Goal: Navigation & Orientation: Find specific page/section

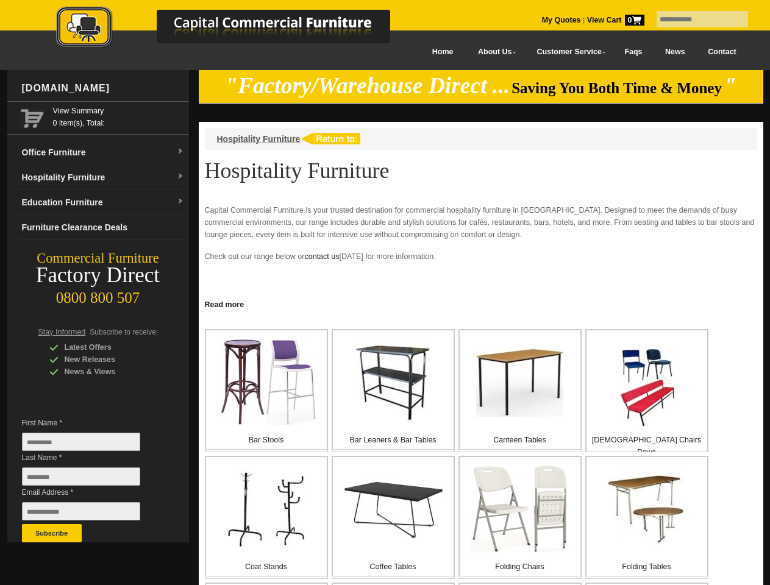
click at [694, 20] on input "text" at bounding box center [702, 19] width 91 height 16
click at [90, 480] on input "Last Name *" at bounding box center [81, 477] width 118 height 18
click at [52, 534] on button "Subscribe" at bounding box center [52, 533] width 60 height 18
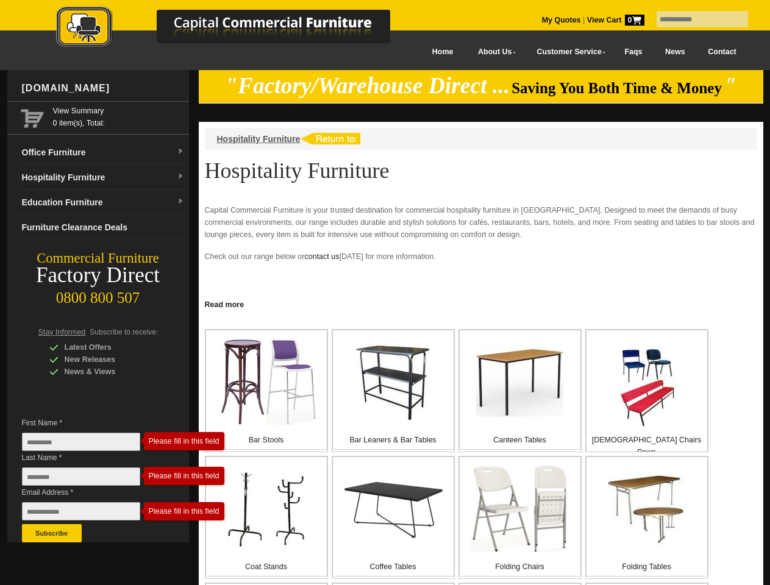
click at [481, 304] on link "Read more" at bounding box center [481, 303] width 565 height 15
